Goal: Information Seeking & Learning: Check status

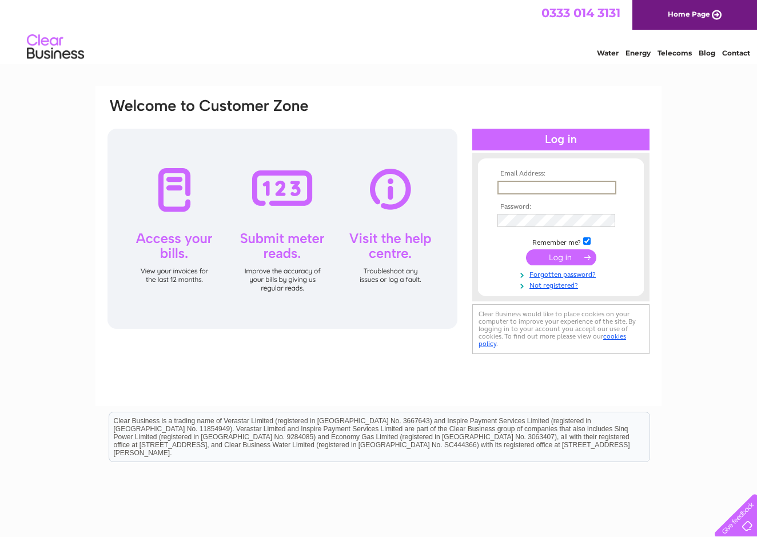
type input "[EMAIL_ADDRESS][DOMAIN_NAME]"
click at [561, 263] on input "submit" at bounding box center [561, 256] width 70 height 16
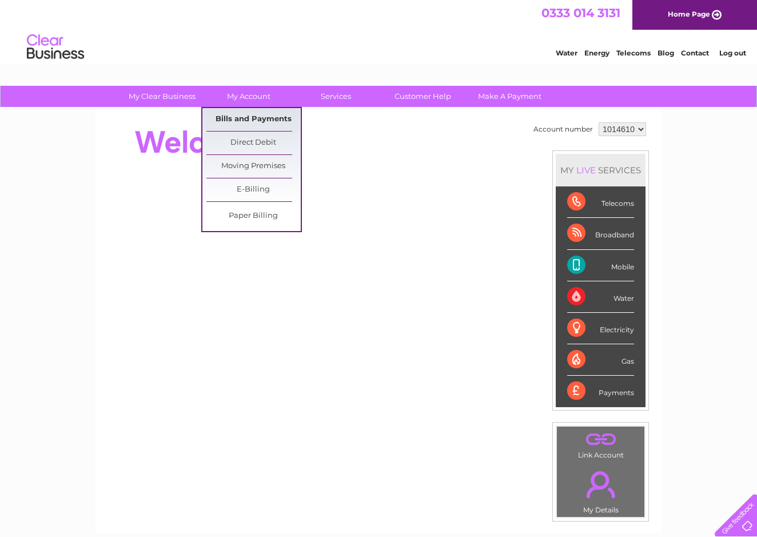
click at [244, 116] on link "Bills and Payments" at bounding box center [254, 119] width 94 height 23
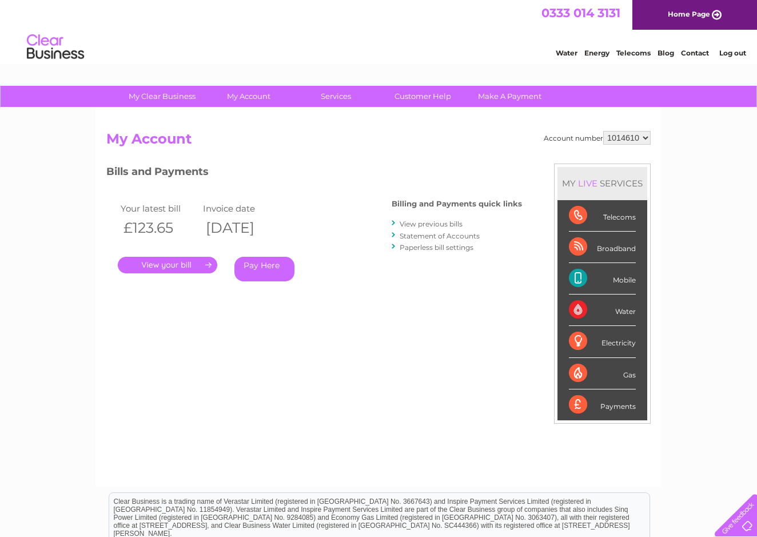
click at [185, 265] on link "." at bounding box center [168, 265] width 100 height 17
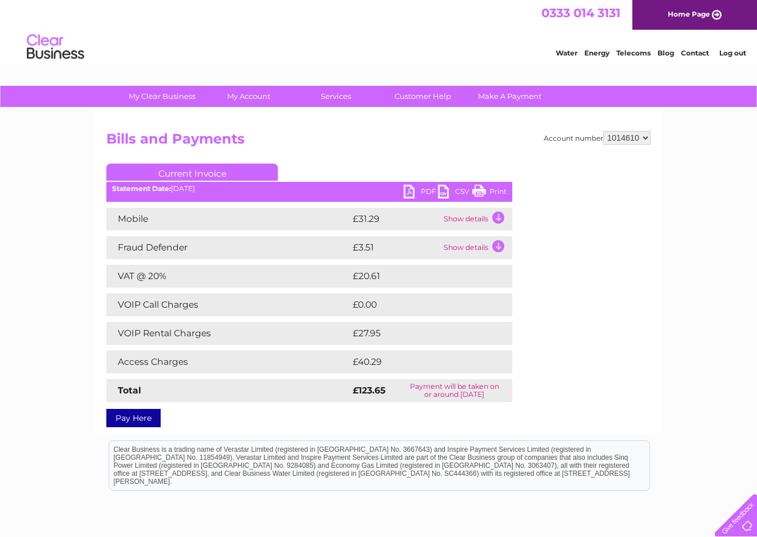
click at [497, 219] on td "Show details" at bounding box center [477, 219] width 72 height 23
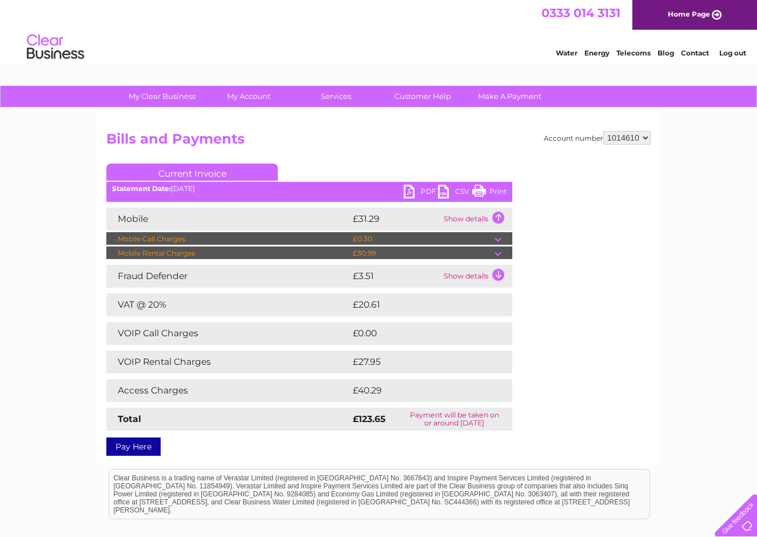
click at [497, 219] on td "Show details" at bounding box center [477, 219] width 72 height 23
